Goal: Check status: Check status

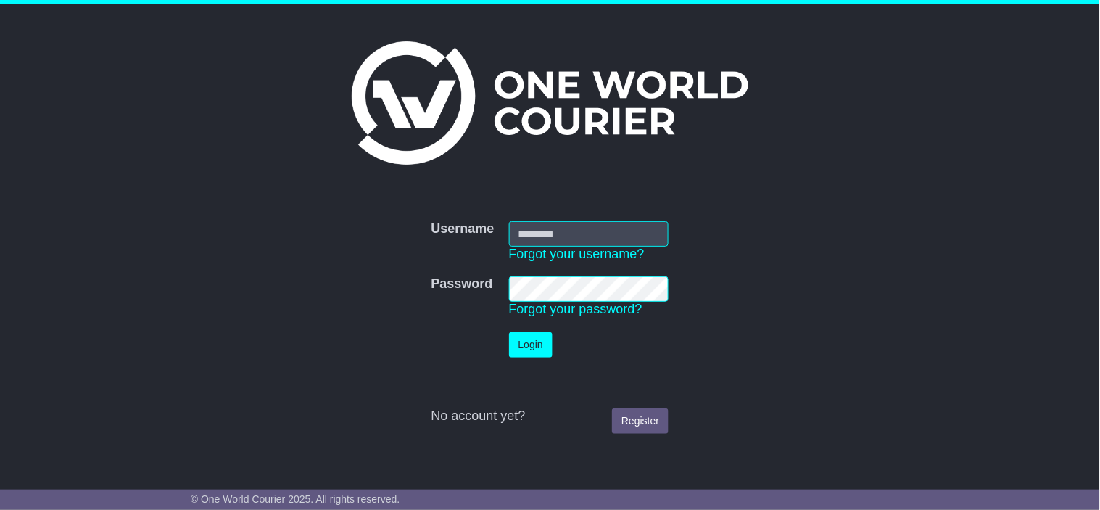
drag, startPoint x: 20, startPoint y: 221, endPoint x: 907, endPoint y: 6, distance: 913.1
click at [22, 223] on div "Username Username Forgot your username? Password Password Forgot your password?…" at bounding box center [550, 235] width 1100 height 463
drag, startPoint x: 560, startPoint y: 228, endPoint x: 639, endPoint y: 230, distance: 79.0
click at [560, 228] on input "Username" at bounding box center [589, 233] width 160 height 25
click at [872, 169] on div at bounding box center [549, 92] width 733 height 163
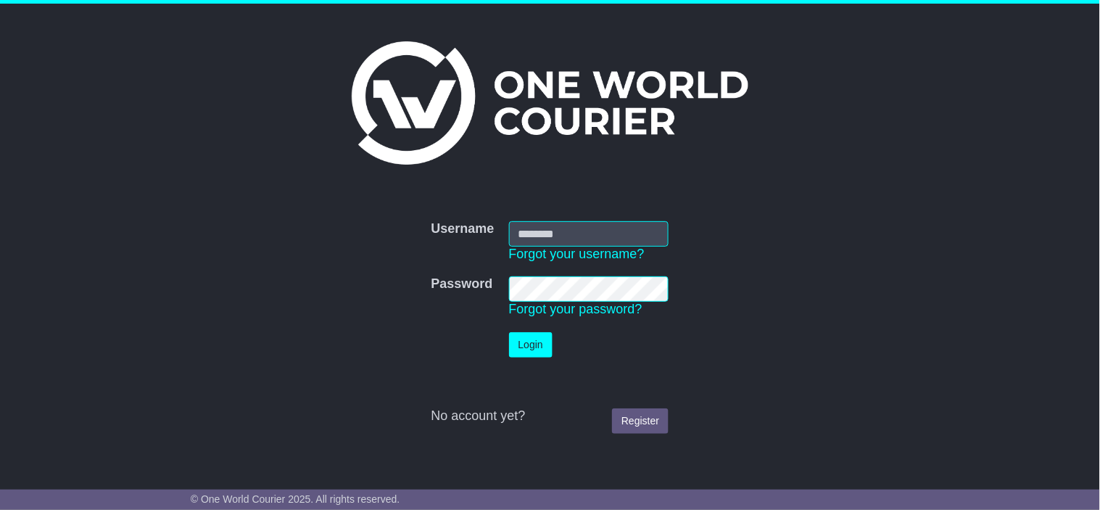
click at [567, 217] on td "Username Forgot your username?" at bounding box center [589, 242] width 175 height 56
click at [564, 229] on input "Username" at bounding box center [589, 233] width 160 height 25
drag, startPoint x: 535, startPoint y: 315, endPoint x: 769, endPoint y: 346, distance: 236.1
click at [0, 510] on nordpass-autofill-portal at bounding box center [0, 510] width 0 height 0
type input "**********"
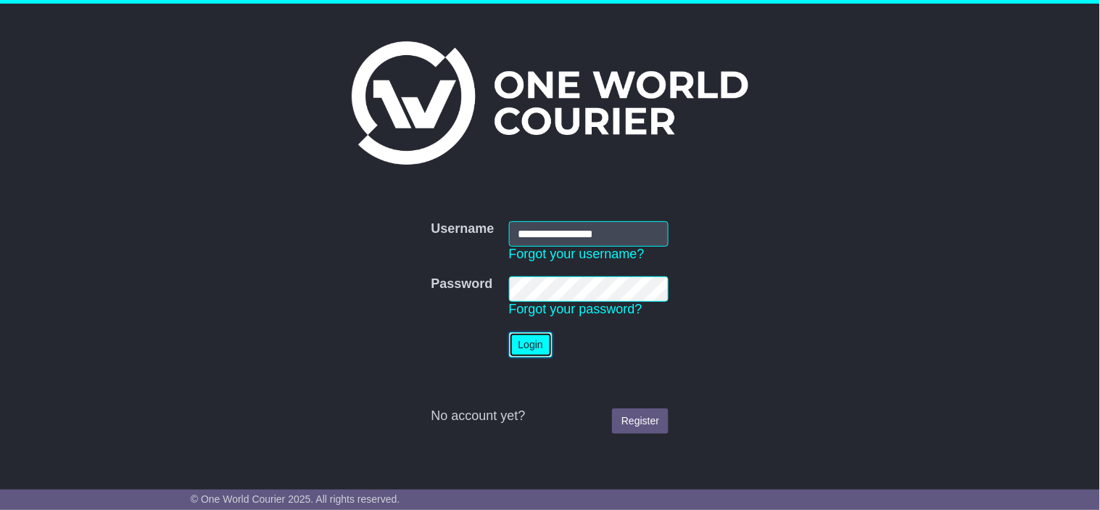
click at [526, 351] on button "Login" at bounding box center [530, 344] width 43 height 25
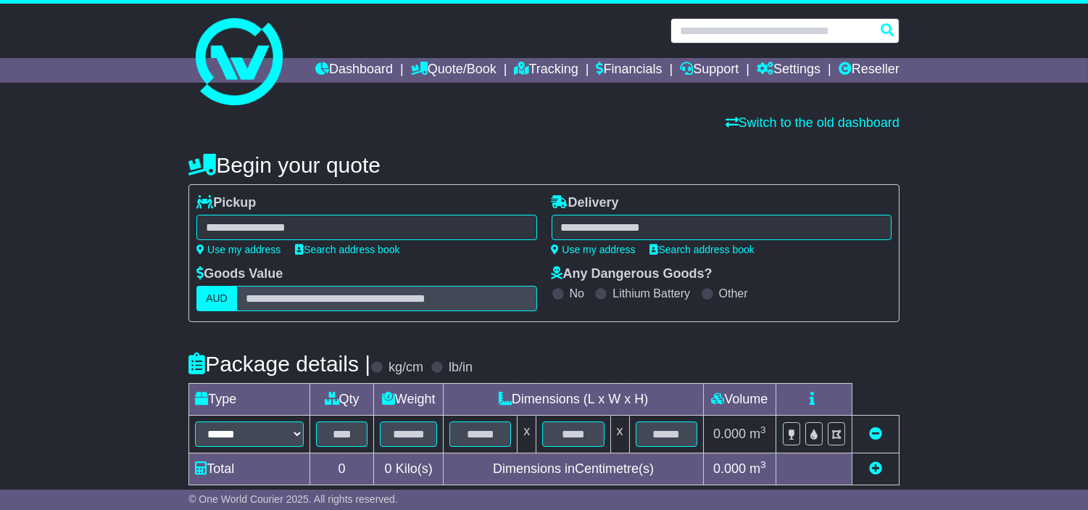
click at [742, 35] on input "text" at bounding box center [785, 30] width 229 height 25
click at [743, 31] on input "text" at bounding box center [785, 30] width 229 height 25
paste input "*******"
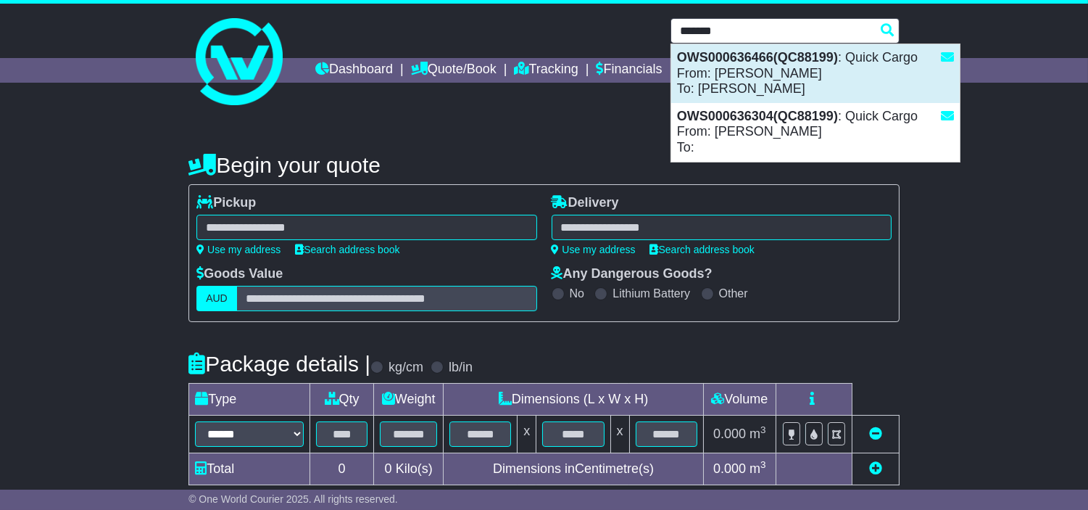
click at [763, 70] on div "OWS000636466(QC88199) : Quick Cargo From: [PERSON_NAME]: [PERSON_NAME]" at bounding box center [815, 73] width 289 height 59
type input "**********"
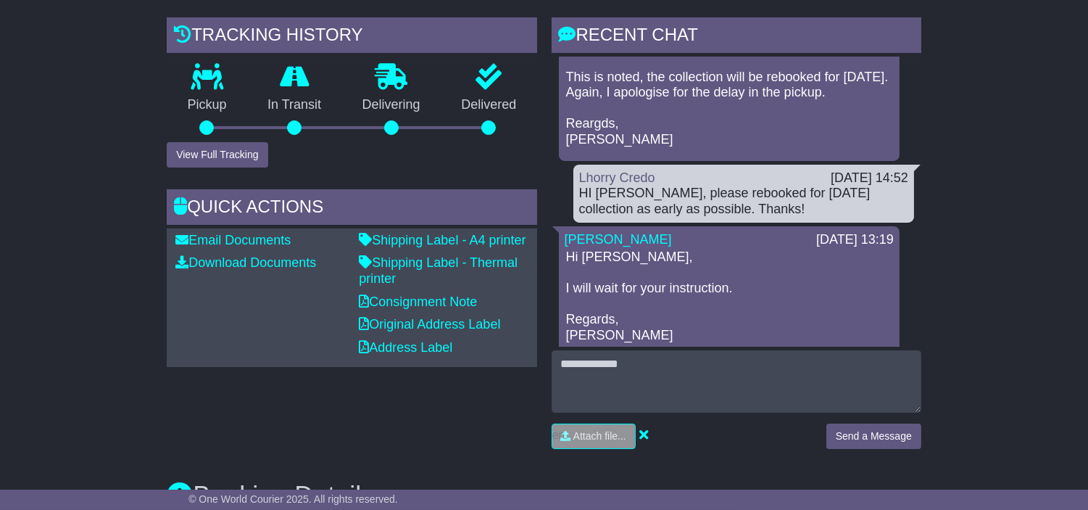
scroll to position [80, 0]
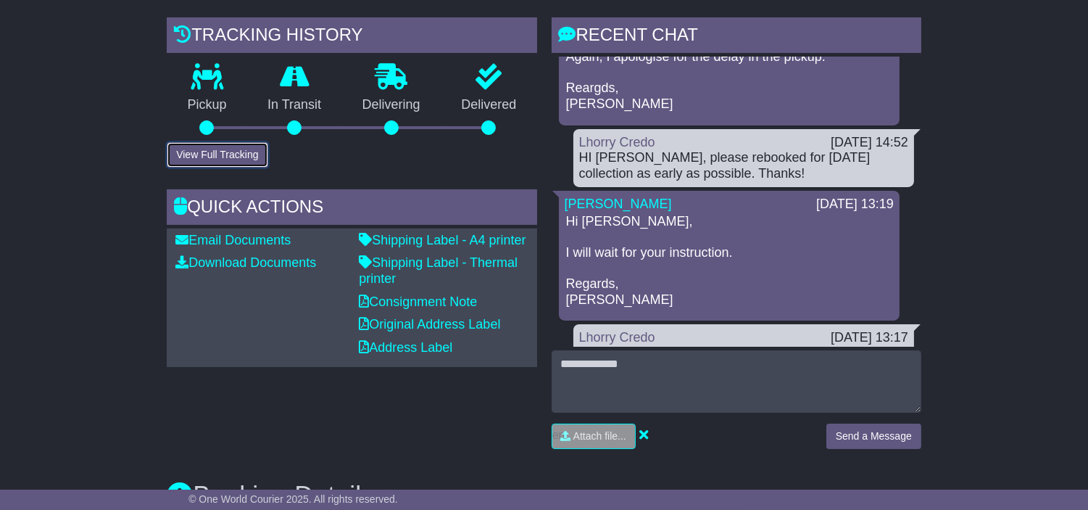
click at [227, 167] on button "View Full Tracking" at bounding box center [217, 154] width 101 height 25
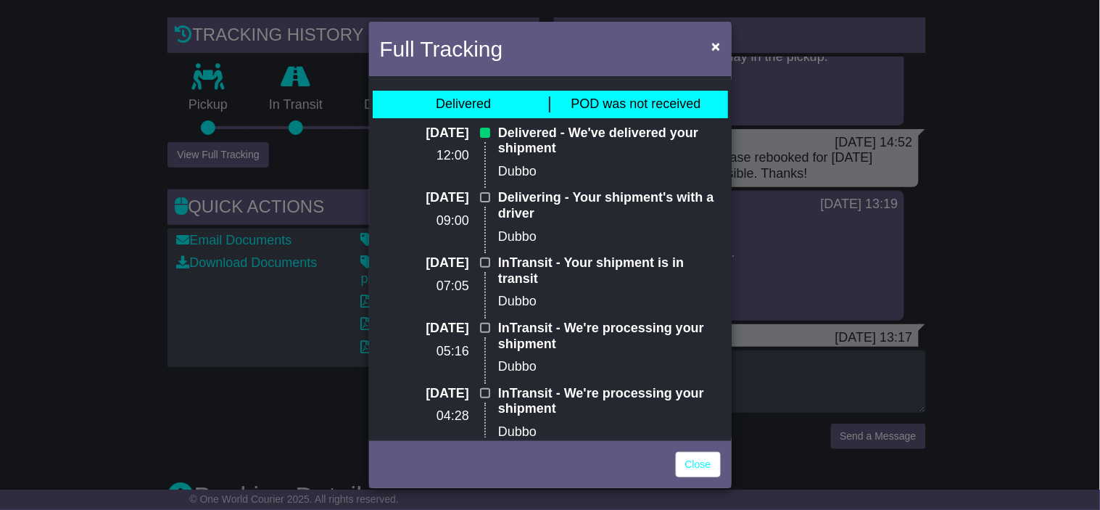
click at [974, 336] on div "Full Tracking × Delivered POD was not received 26 Aug 2025 12:00 Delivered - We…" at bounding box center [550, 255] width 1100 height 510
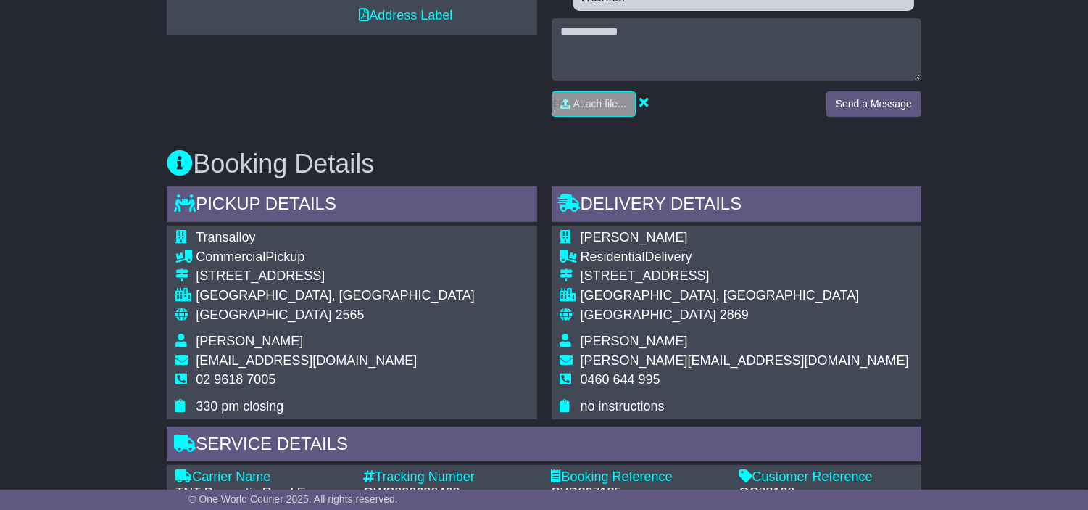
scroll to position [737, 0]
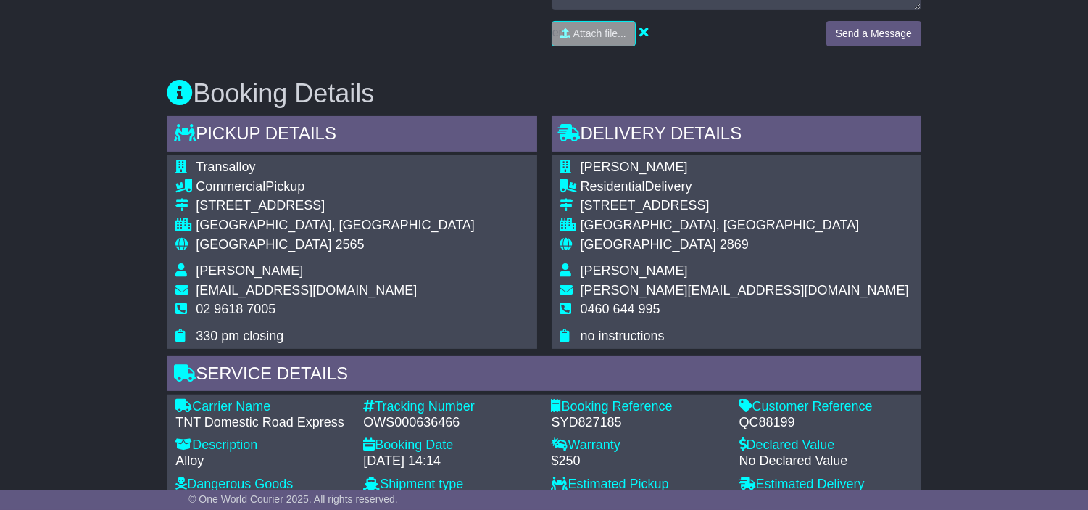
click at [933, 158] on div "Email Download Tracking Pricing Insurance" at bounding box center [544, 358] width 1088 height 1680
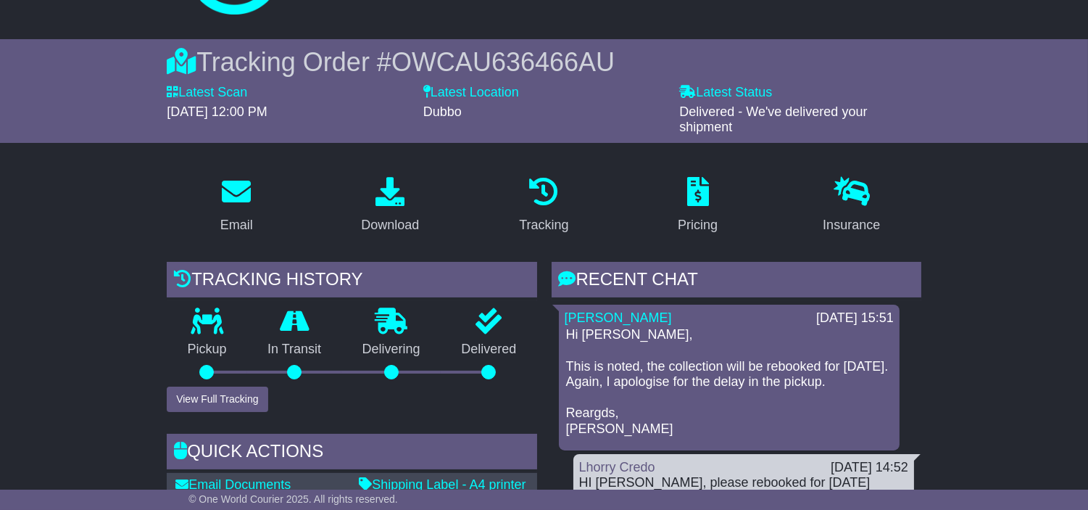
scroll to position [12, 0]
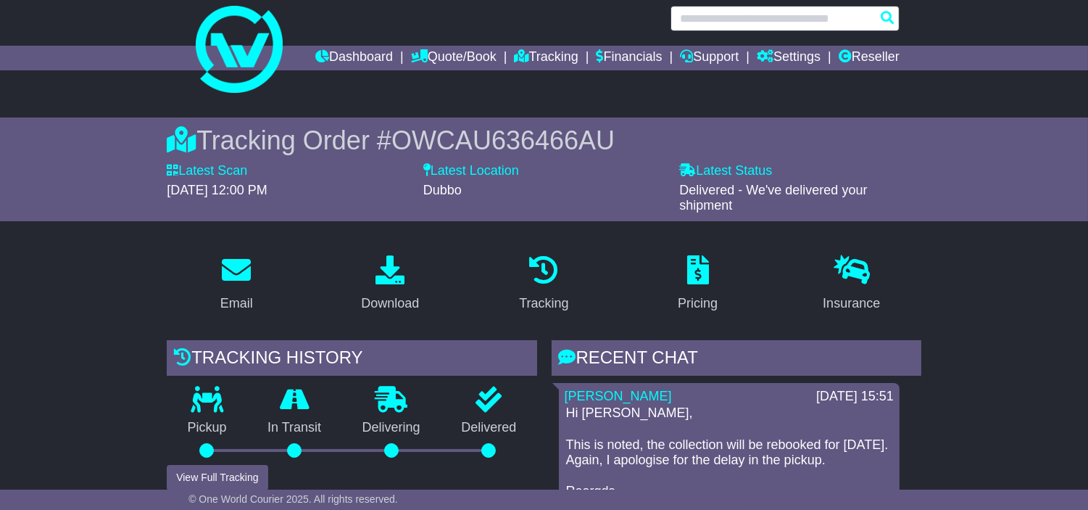
click at [759, 22] on input "text" at bounding box center [785, 18] width 229 height 25
paste input "*******"
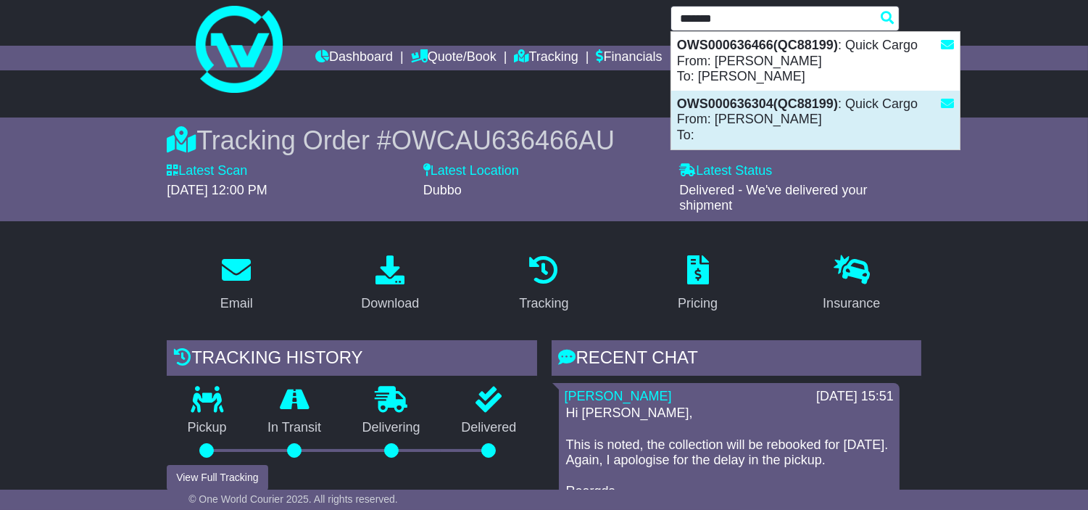
click at [803, 128] on div "OWS000636304(QC88199) : Quick Cargo From: Jess L To:" at bounding box center [815, 120] width 289 height 59
type input "**********"
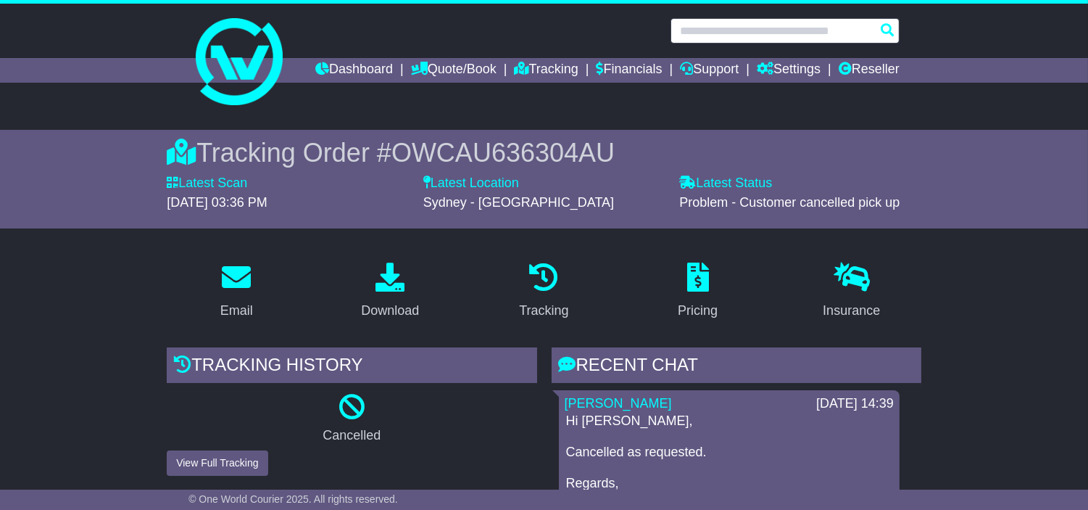
click at [809, 33] on input "text" at bounding box center [785, 30] width 229 height 25
paste input "*******"
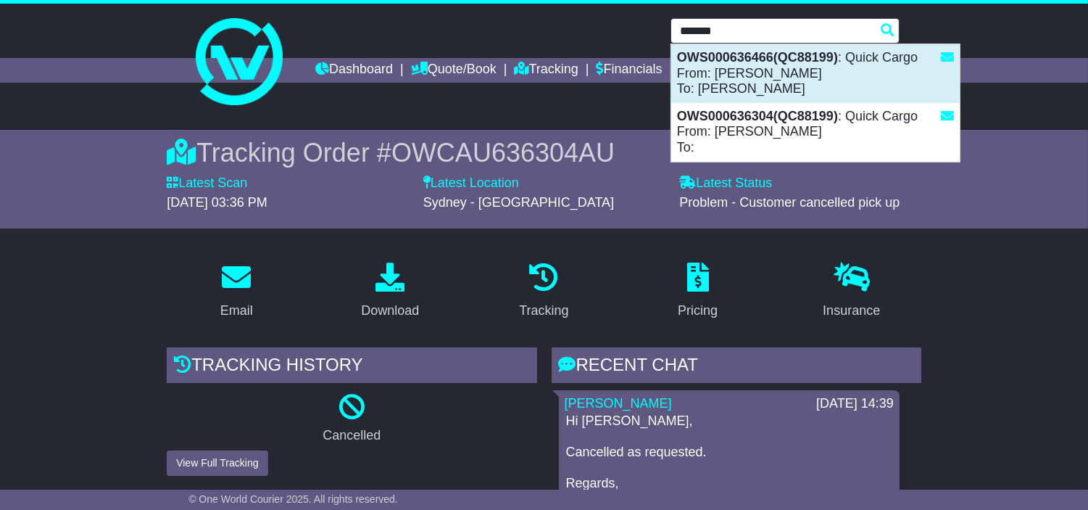
click at [803, 89] on div "OWS000636466(QC88199) : Quick Cargo From: [PERSON_NAME]: [PERSON_NAME]" at bounding box center [815, 73] width 289 height 59
type input "**********"
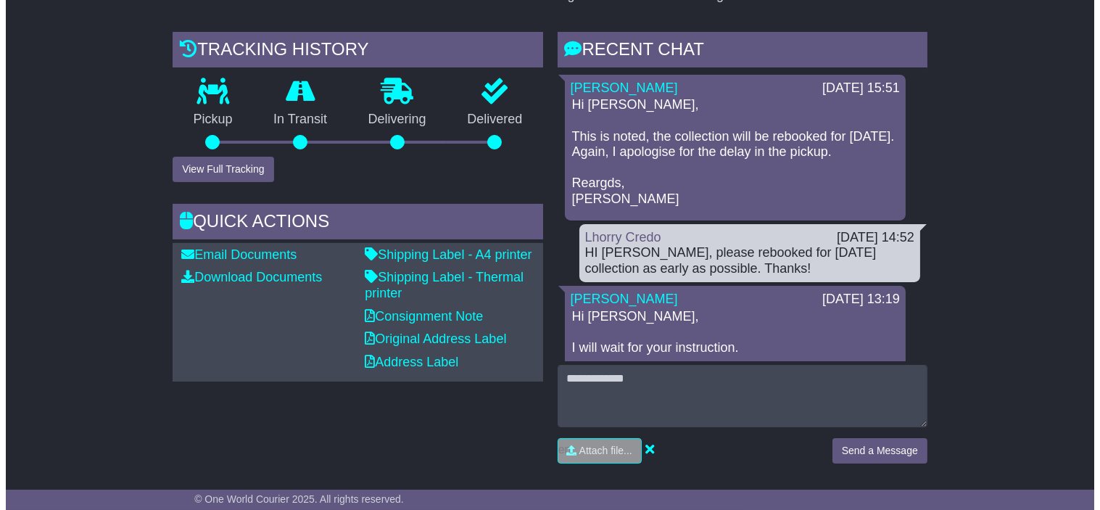
scroll to position [190, 0]
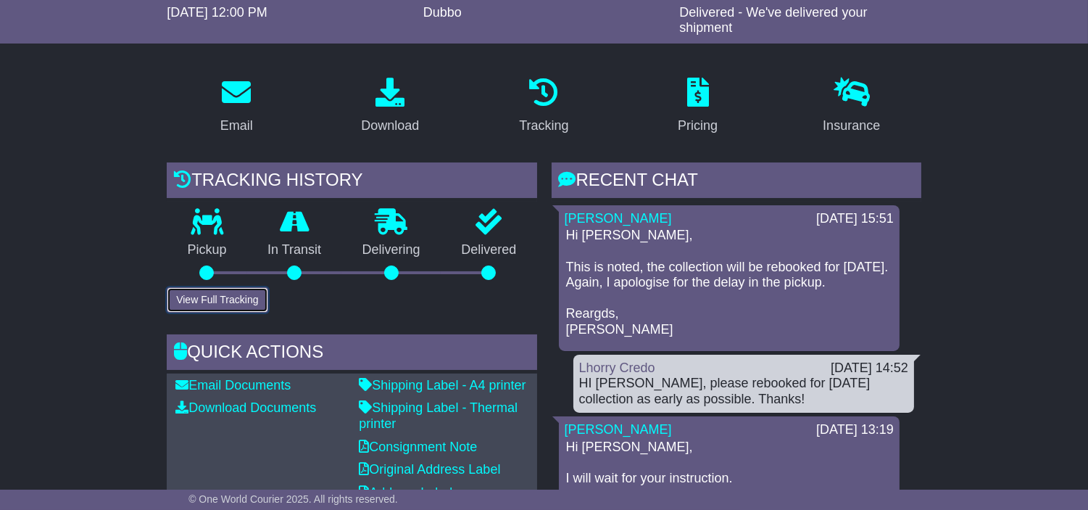
click at [207, 312] on button "View Full Tracking" at bounding box center [217, 299] width 101 height 25
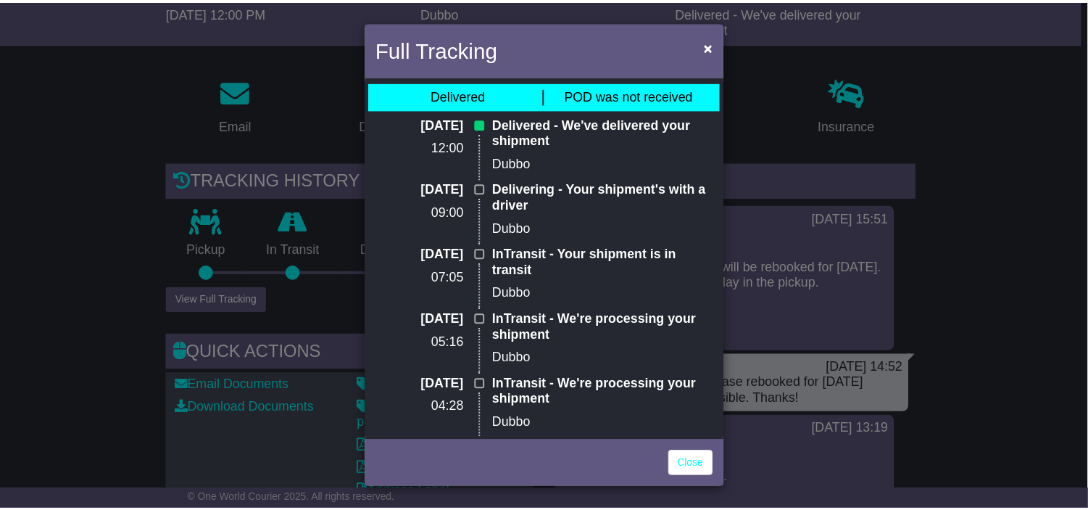
scroll to position [0, 0]
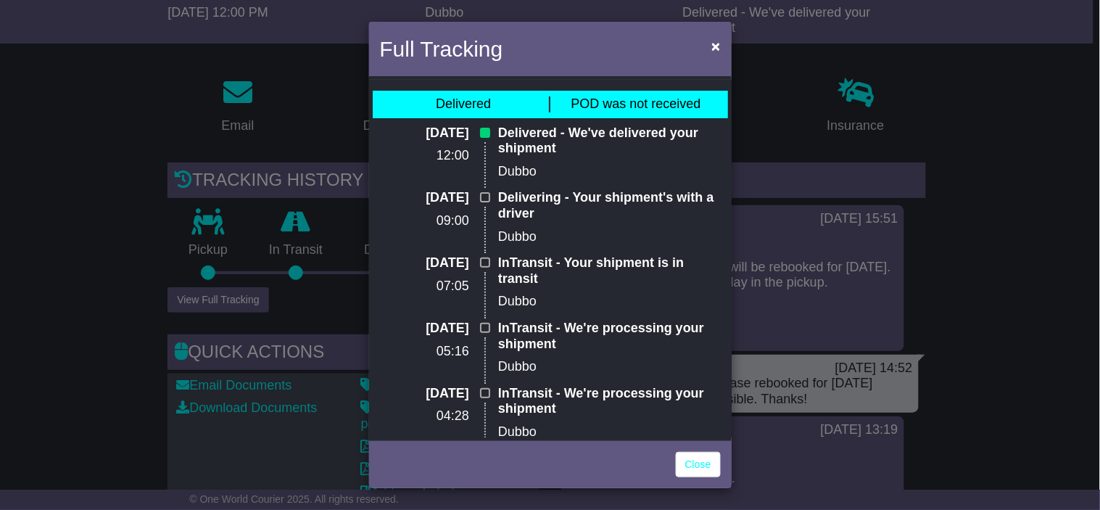
click at [962, 314] on div "Full Tracking × Delivered POD was not received 26 Aug 2025 12:00 Delivered - We…" at bounding box center [550, 255] width 1100 height 510
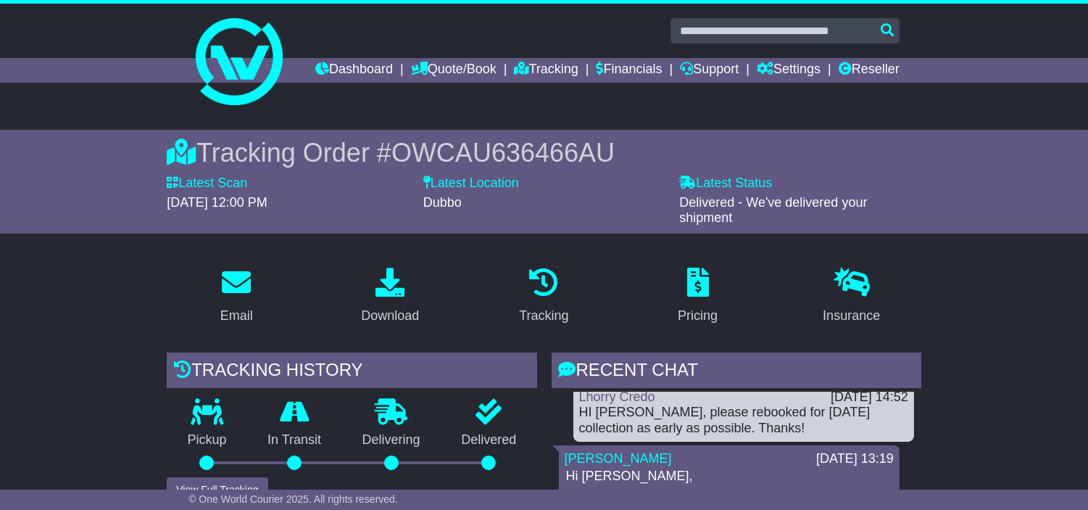
click at [531, 167] on span "OWCAU636466AU" at bounding box center [502, 153] width 223 height 30
copy span "OWCAU636466AU"
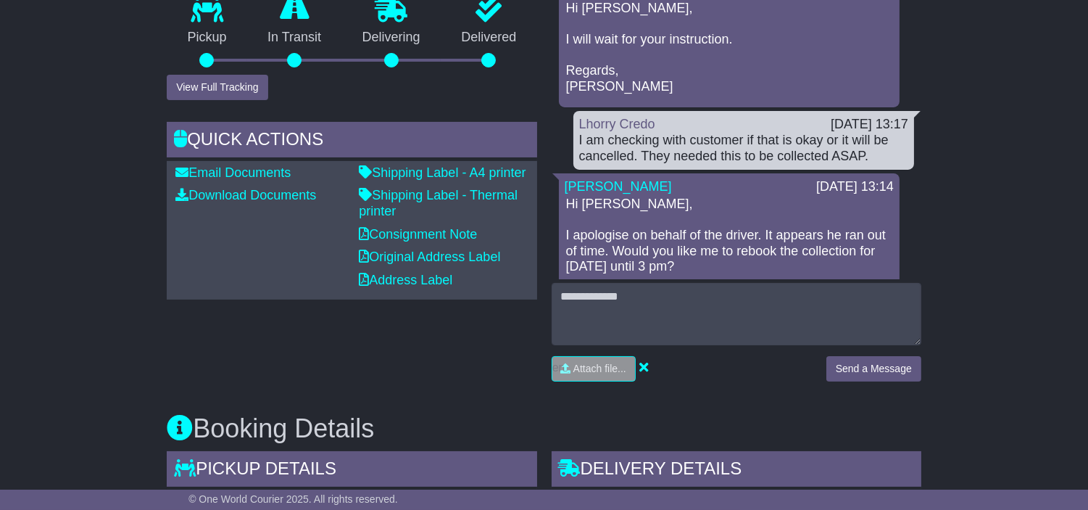
scroll to position [322, 0]
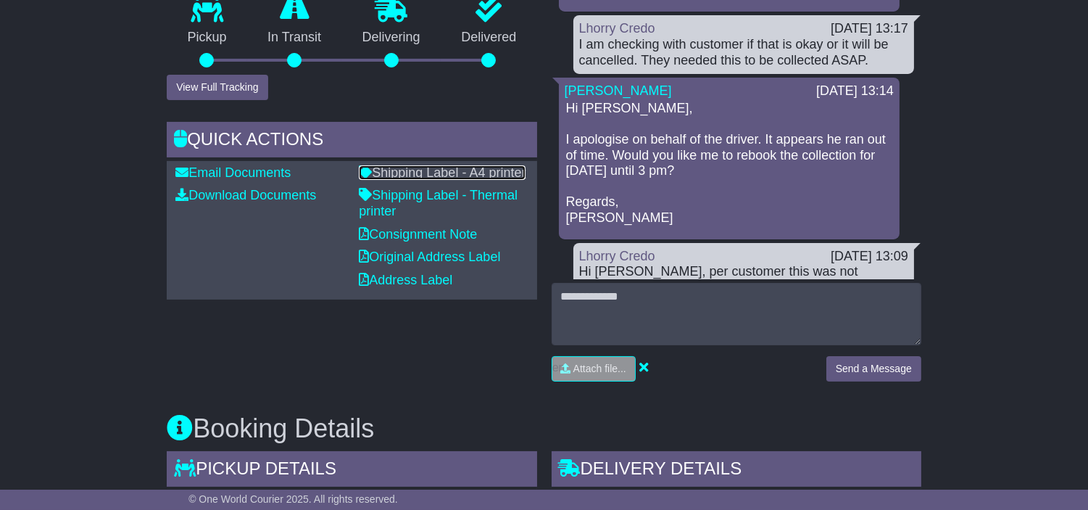
click at [432, 180] on link "Shipping Label - A4 printer" at bounding box center [442, 172] width 167 height 14
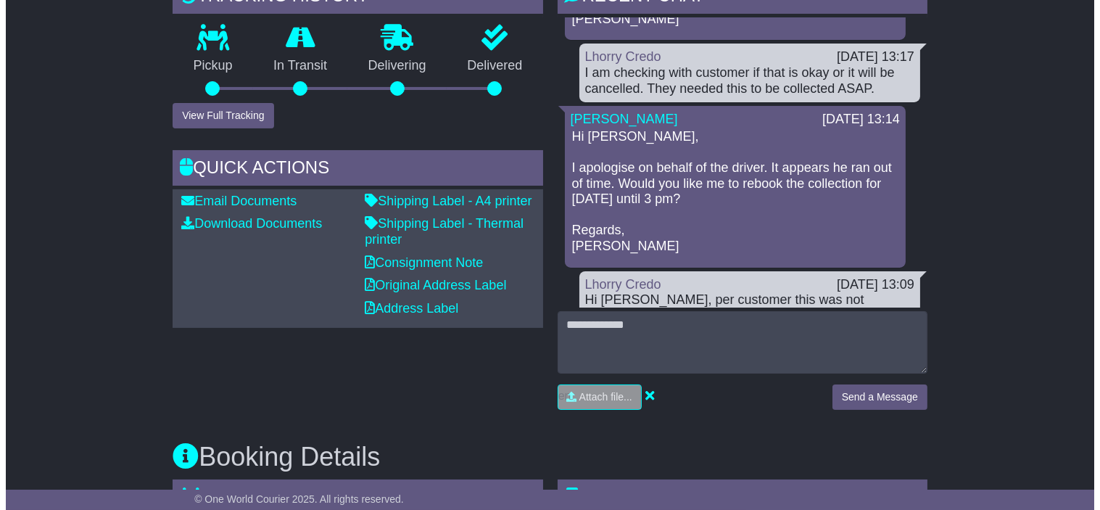
scroll to position [402, 0]
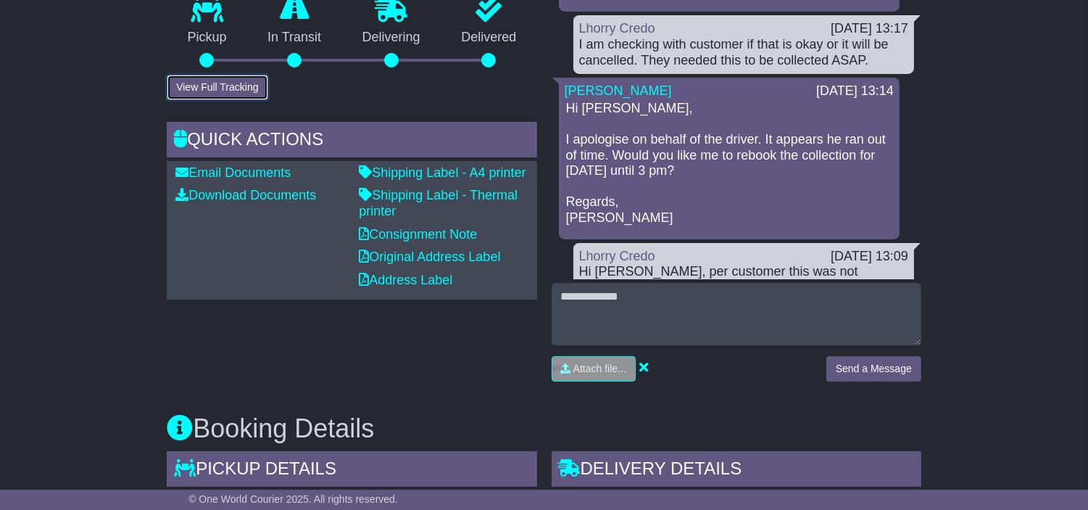
click at [246, 100] on button "View Full Tracking" at bounding box center [217, 87] width 101 height 25
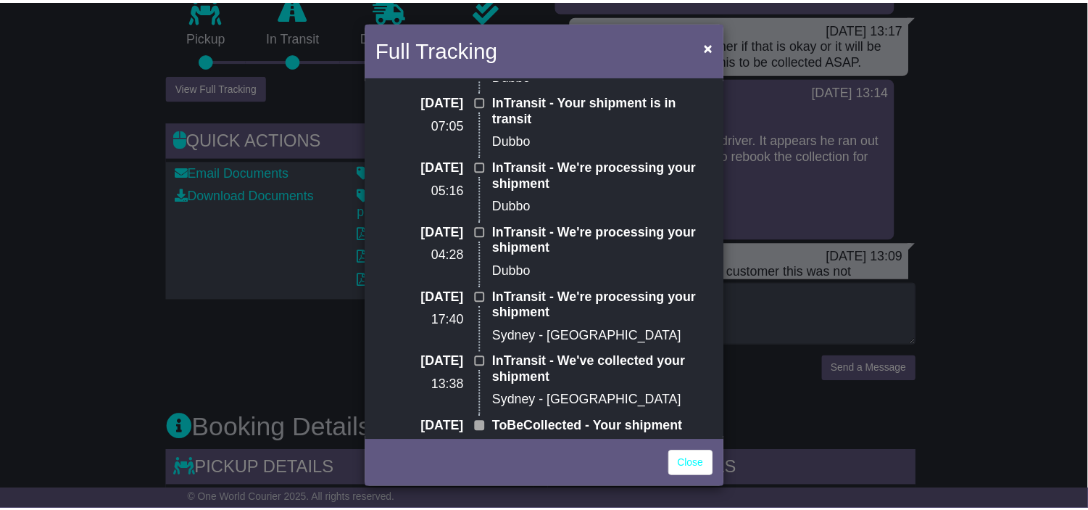
scroll to position [0, 0]
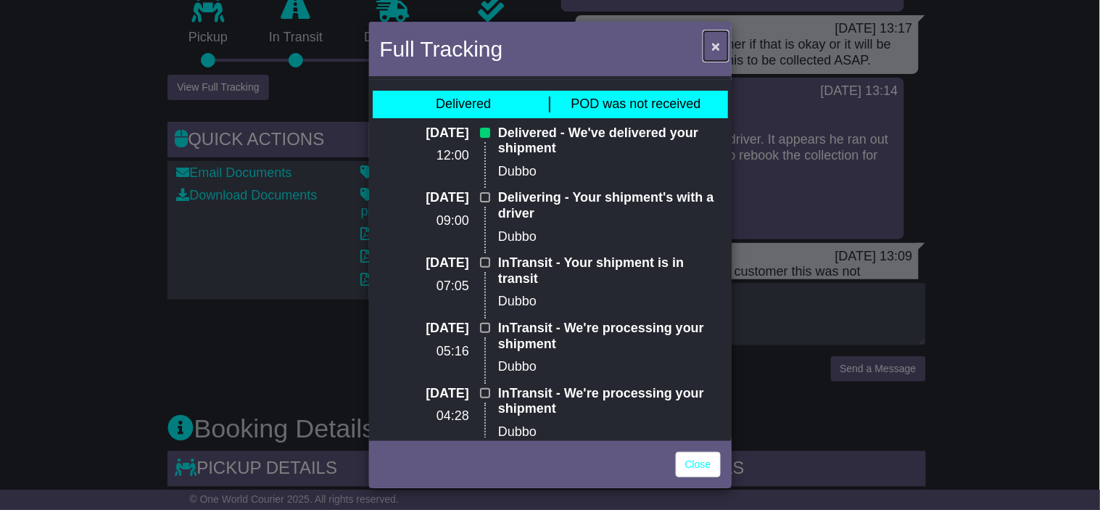
click at [719, 38] on span "×" at bounding box center [715, 46] width 9 height 17
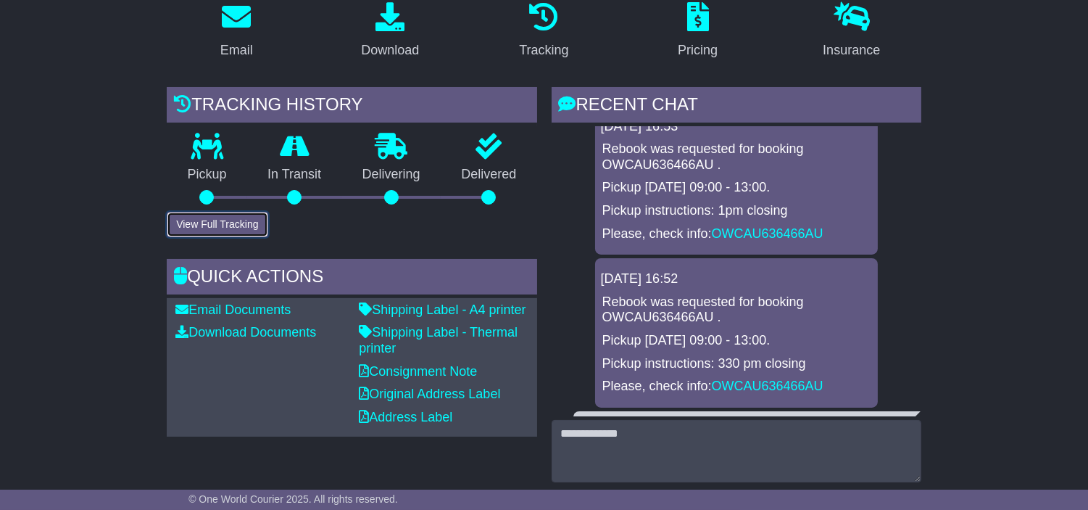
scroll to position [189, 0]
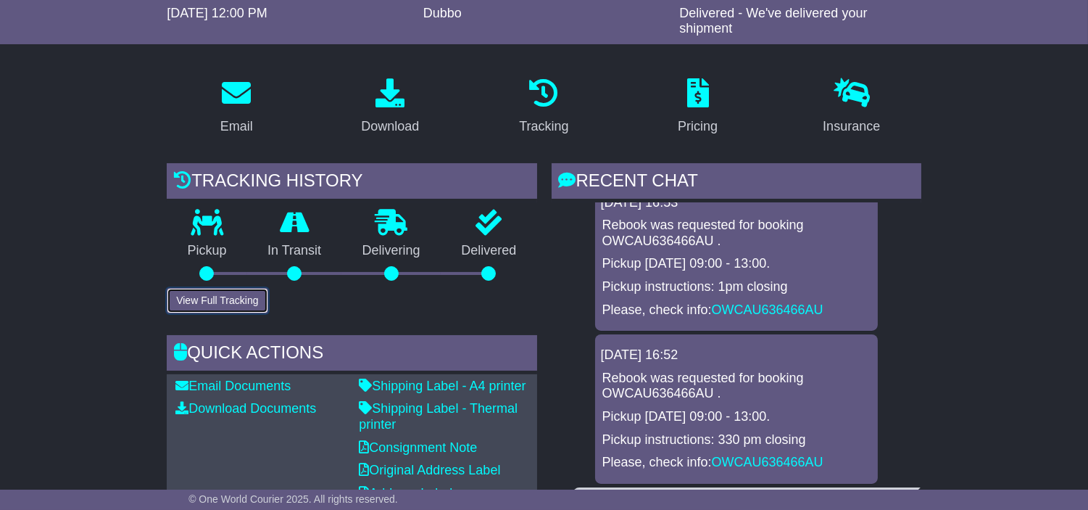
click at [222, 313] on button "View Full Tracking" at bounding box center [217, 300] width 101 height 25
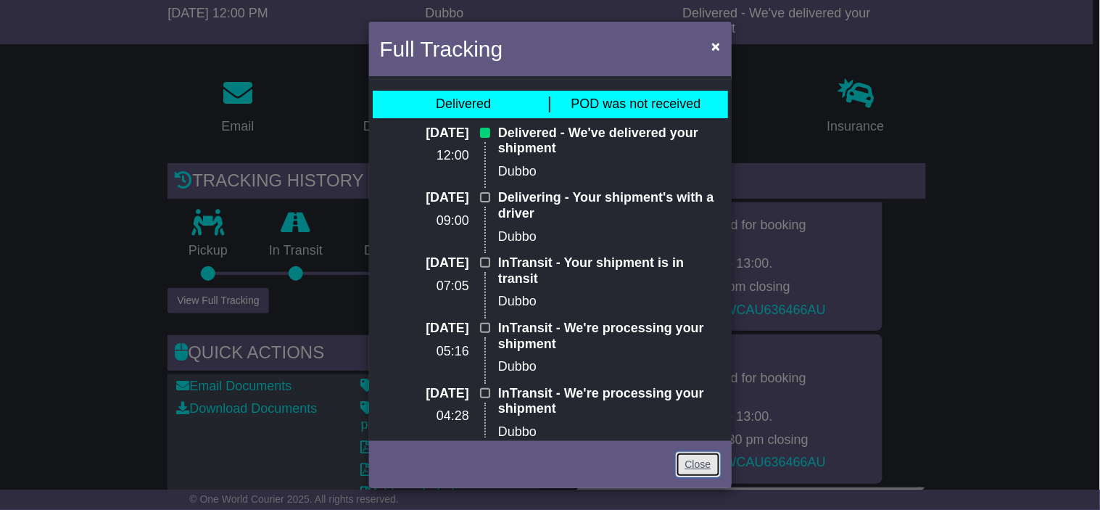
click at [692, 465] on link "Close" at bounding box center [698, 464] width 45 height 25
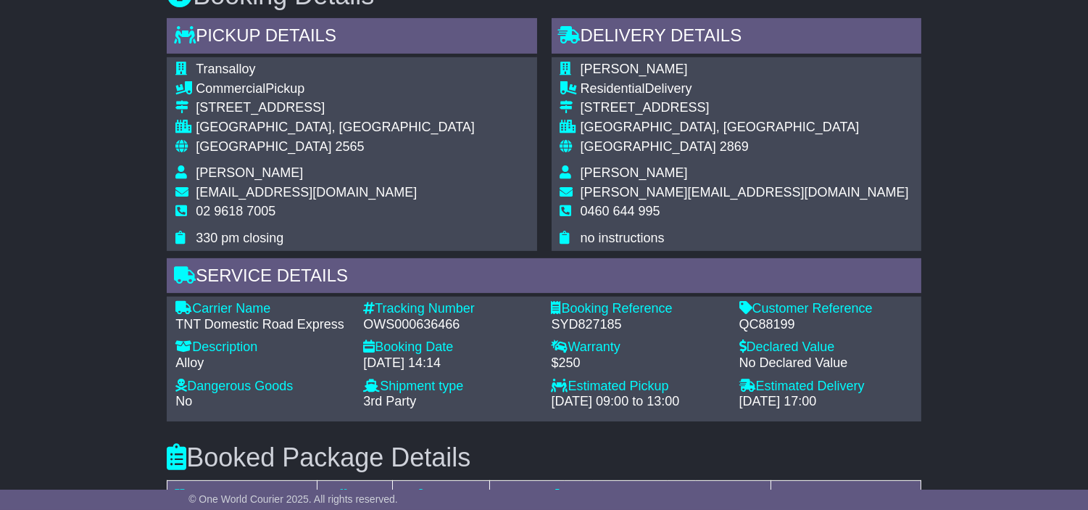
scroll to position [834, 0]
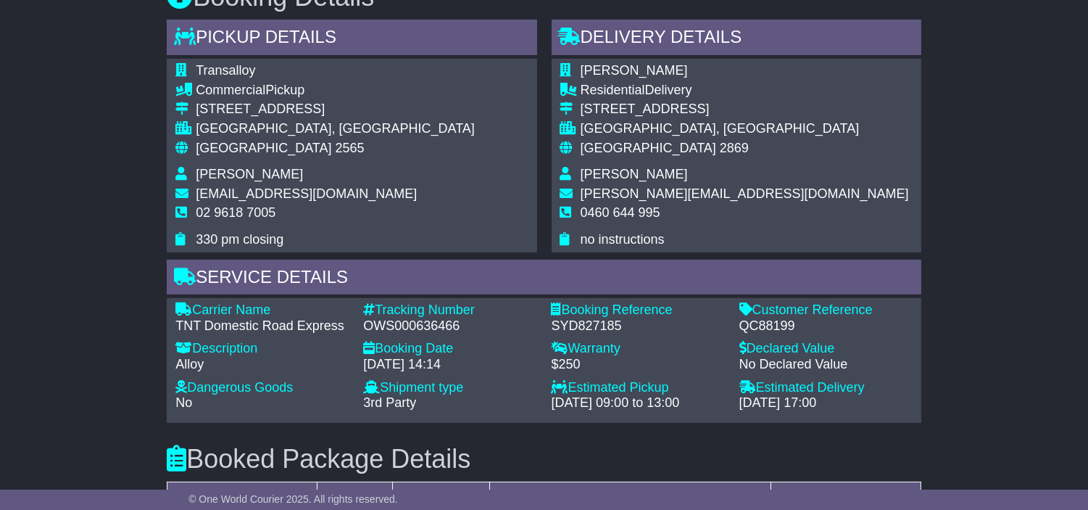
click at [372, 334] on div "OWS000636466" at bounding box center [449, 326] width 173 height 16
copy div "OWS000636466"
click at [574, 334] on div "SYD827185" at bounding box center [637, 326] width 173 height 16
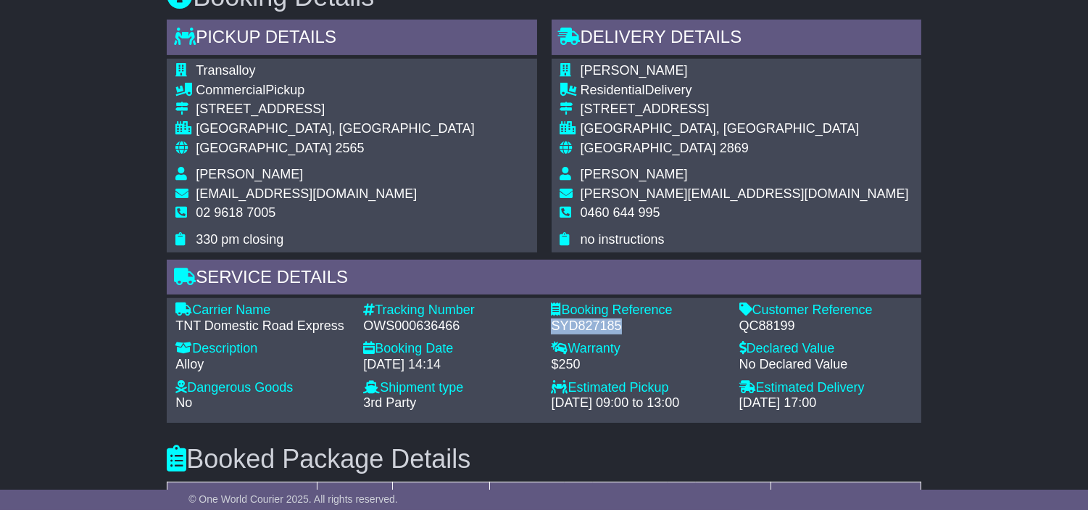
copy div "SYD827185"
click at [447, 359] on div "Carrier Name - TNT Domestic Road Express Description - Alloy Tracking Number - …" at bounding box center [544, 360] width 752 height 116
click at [444, 334] on div "OWS000636466" at bounding box center [449, 326] width 173 height 16
copy div "OWS000636466"
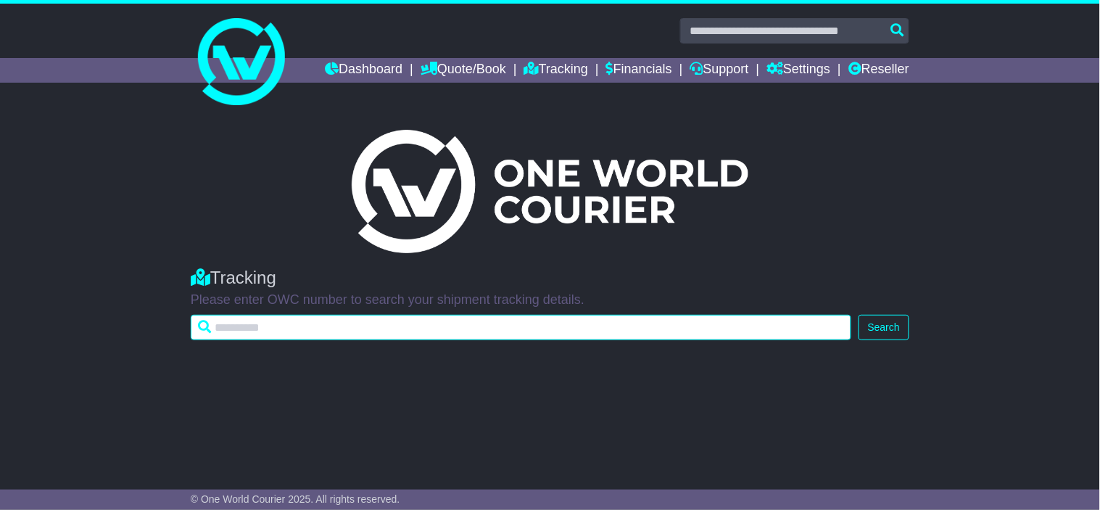
drag, startPoint x: 0, startPoint y: 0, endPoint x: 289, endPoint y: 334, distance: 441.5
click at [288, 334] on input "text" at bounding box center [521, 327] width 660 height 25
paste input "**********"
type input "**********"
click at [858, 315] on button "Search" at bounding box center [883, 327] width 51 height 25
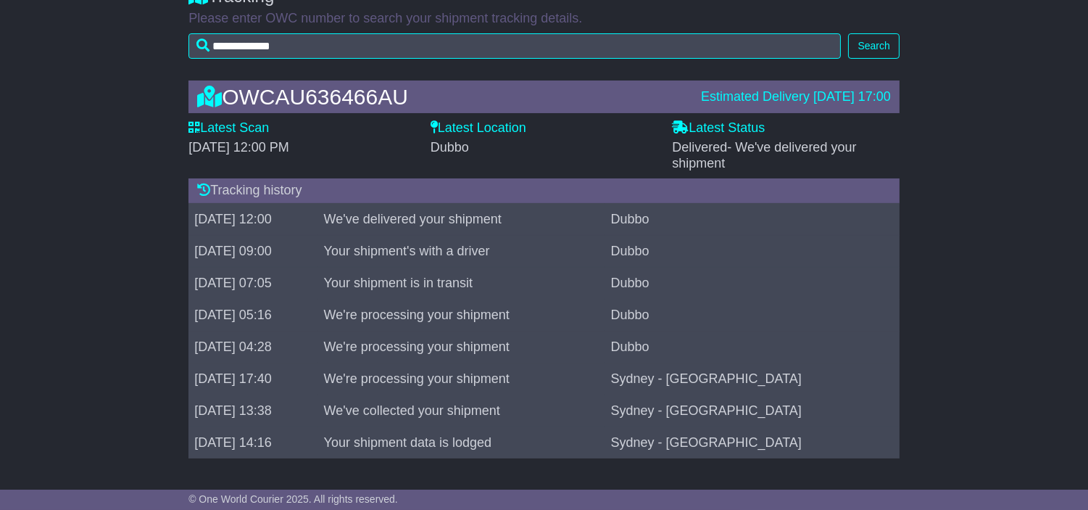
scroll to position [297, 0]
drag, startPoint x: 678, startPoint y: 219, endPoint x: 786, endPoint y: 219, distance: 108.0
click at [786, 219] on tr "[DATE] 12:00 We've delivered your shipment [GEOGRAPHIC_DATA]" at bounding box center [543, 219] width 711 height 32
click at [958, 265] on div "OWCAU636466AU Estimated Delivery [DATE] 17:00 Latest Scan [DATE] 12:00 PM Lates…" at bounding box center [544, 273] width 1088 height 414
click at [377, 92] on div "OWCAU636466AU" at bounding box center [442, 97] width 504 height 24
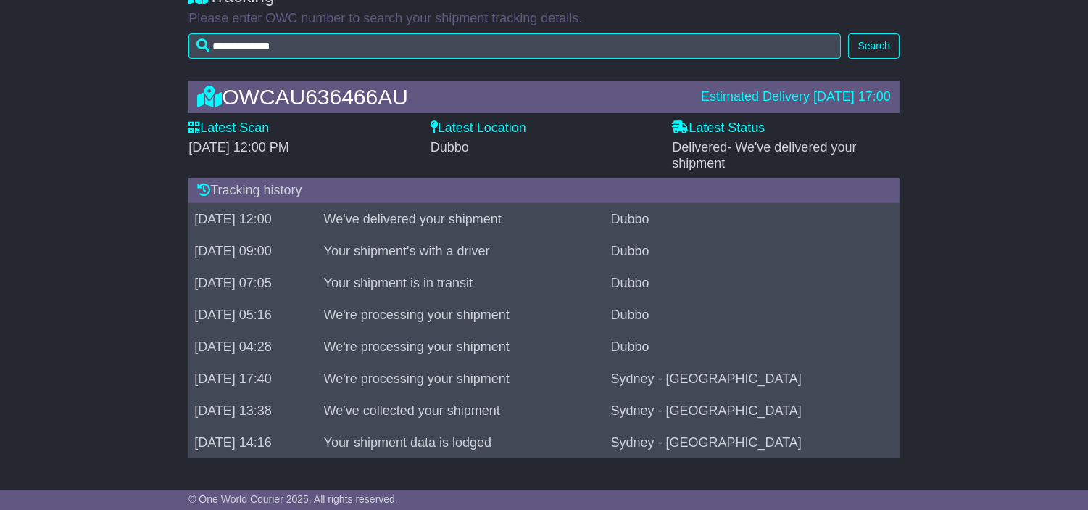
click at [377, 92] on div "OWCAU636466AU" at bounding box center [442, 97] width 504 height 24
copy div "OWCAU636466AU"
